Goal: Task Accomplishment & Management: Manage account settings

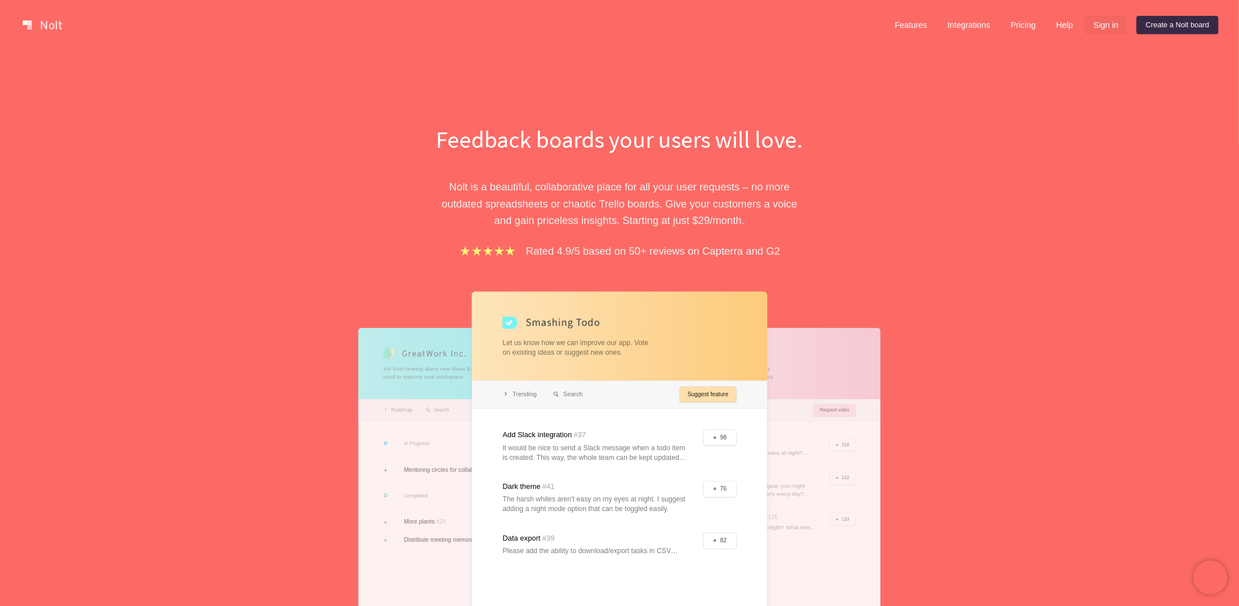
click at [1094, 22] on link "Sign in" at bounding box center [1105, 25] width 43 height 18
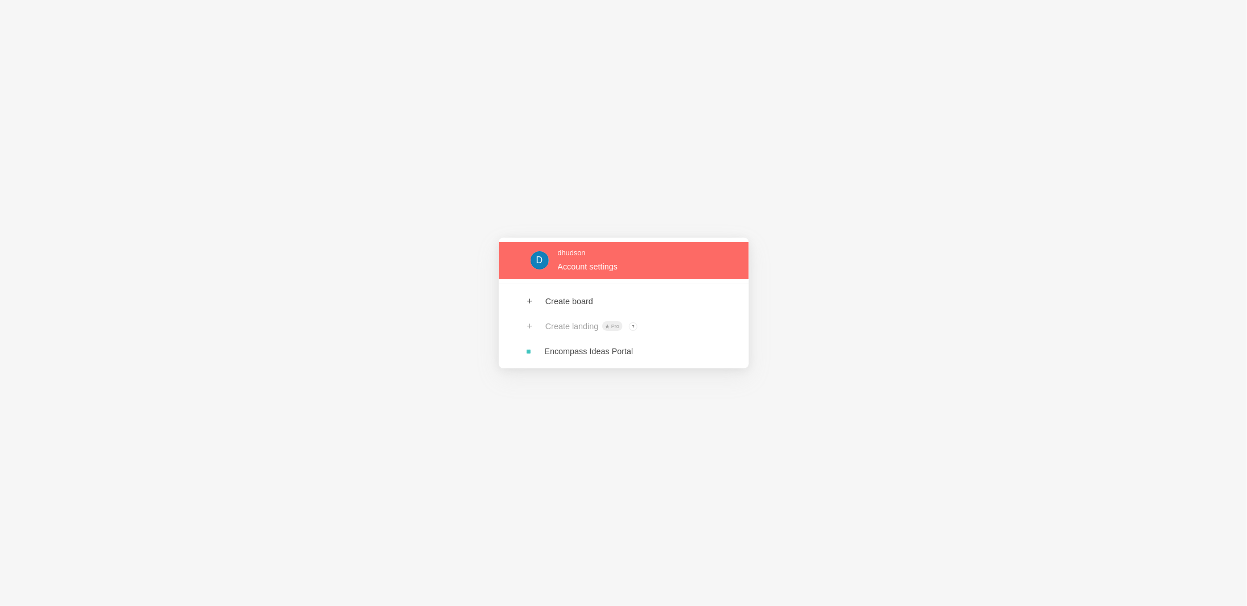
click at [560, 265] on link at bounding box center [624, 260] width 250 height 37
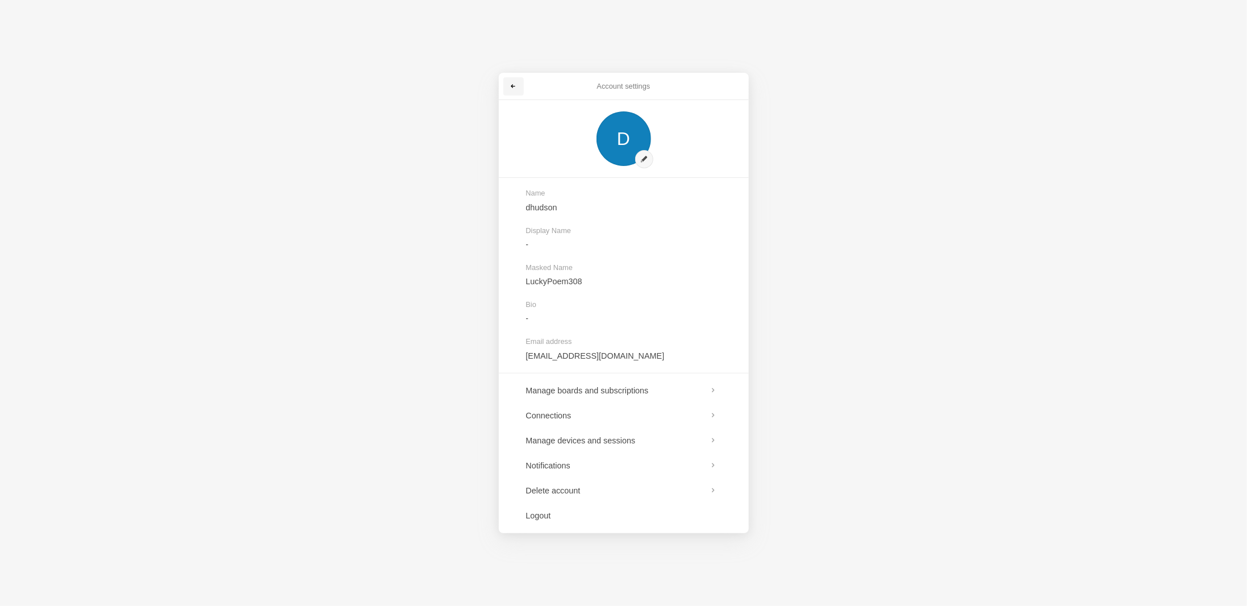
click at [509, 94] on link at bounding box center [514, 86] width 20 height 18
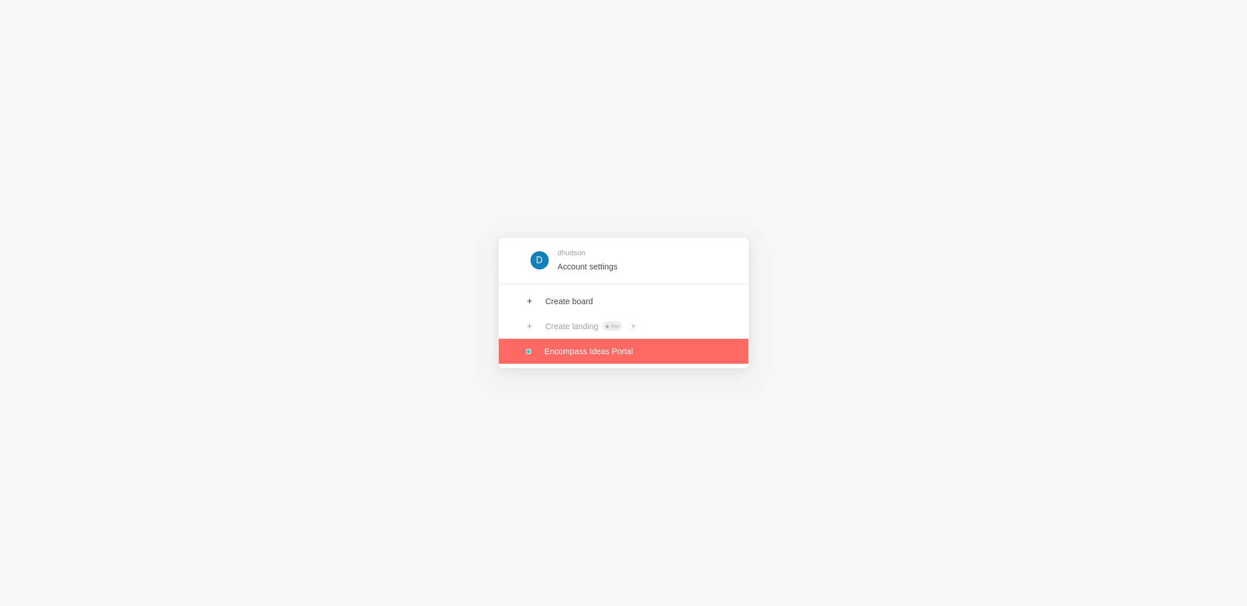
click at [580, 349] on link at bounding box center [624, 351] width 250 height 25
